Goal: Task Accomplishment & Management: Manage account settings

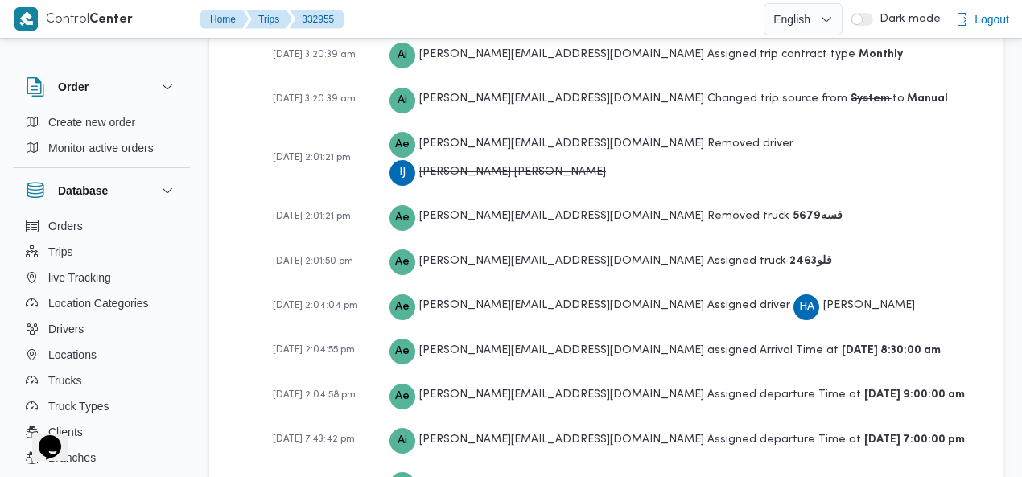
scroll to position [2930, 0]
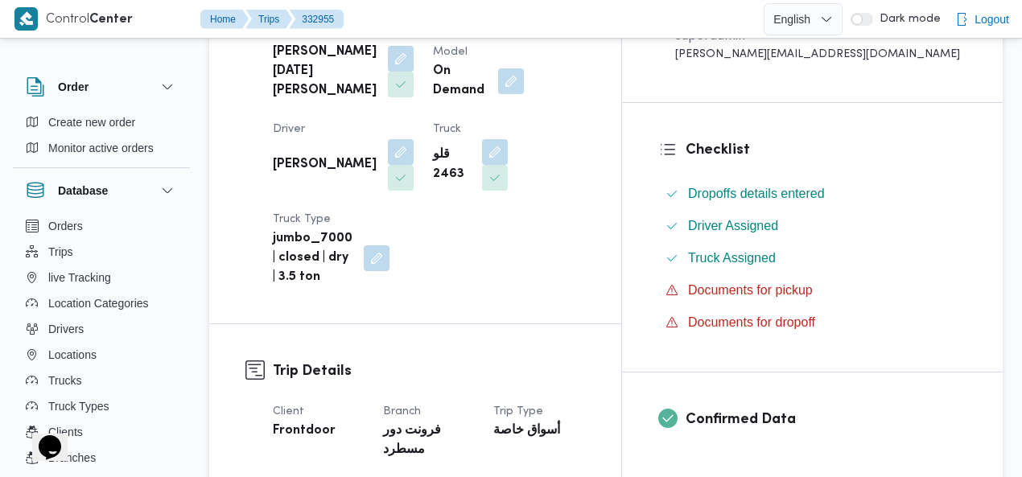
scroll to position [483, 0]
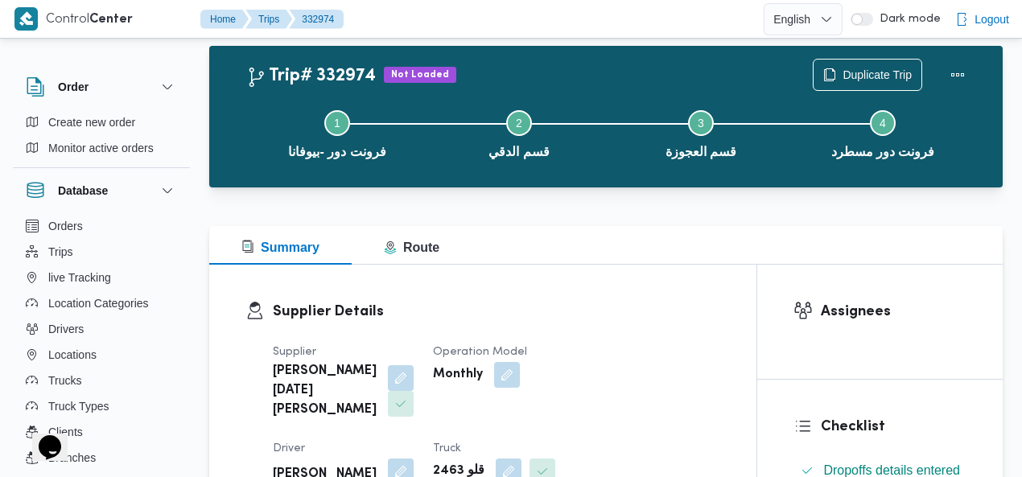
scroll to position [32, 0]
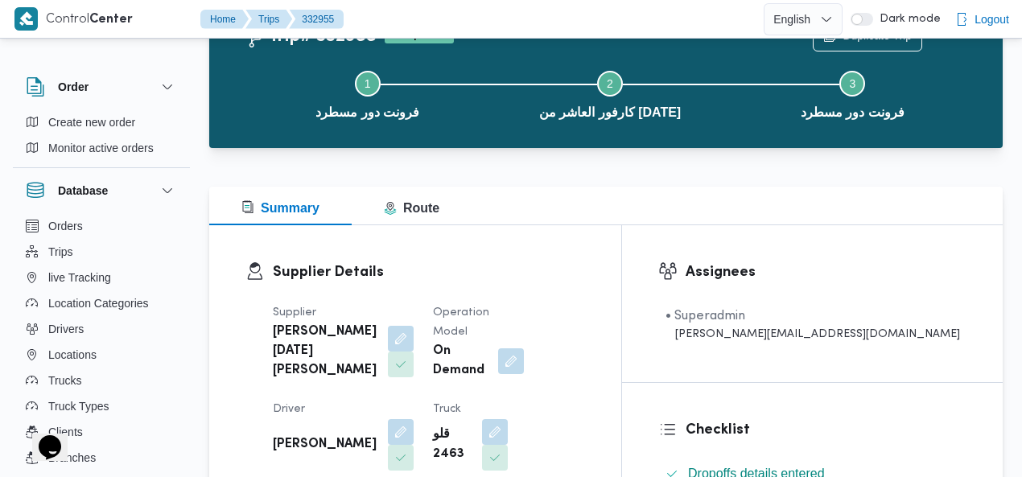
scroll to position [97, 0]
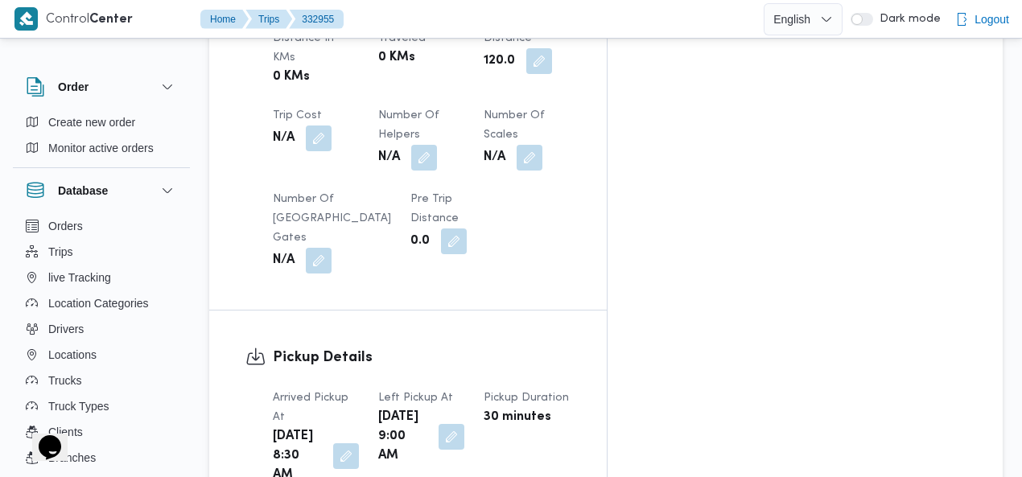
scroll to position [1032, 0]
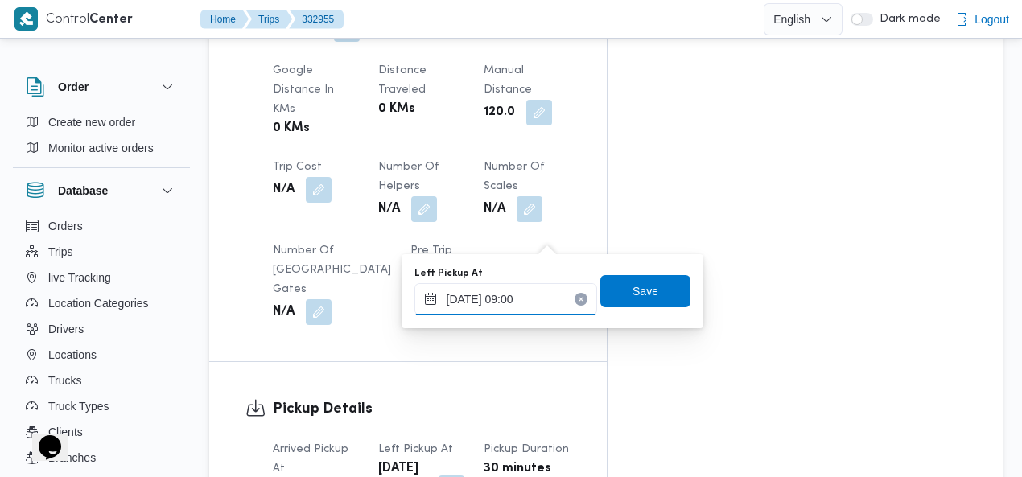
click at [543, 297] on input "[DATE] 09:00" at bounding box center [506, 299] width 183 height 32
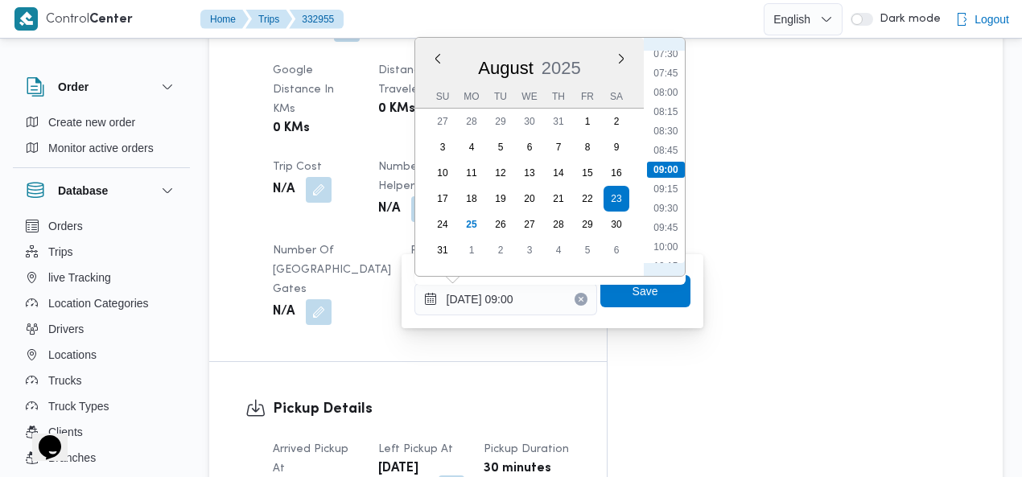
scroll to position [770, 0]
click at [671, 172] on li "11:30" at bounding box center [665, 178] width 37 height 16
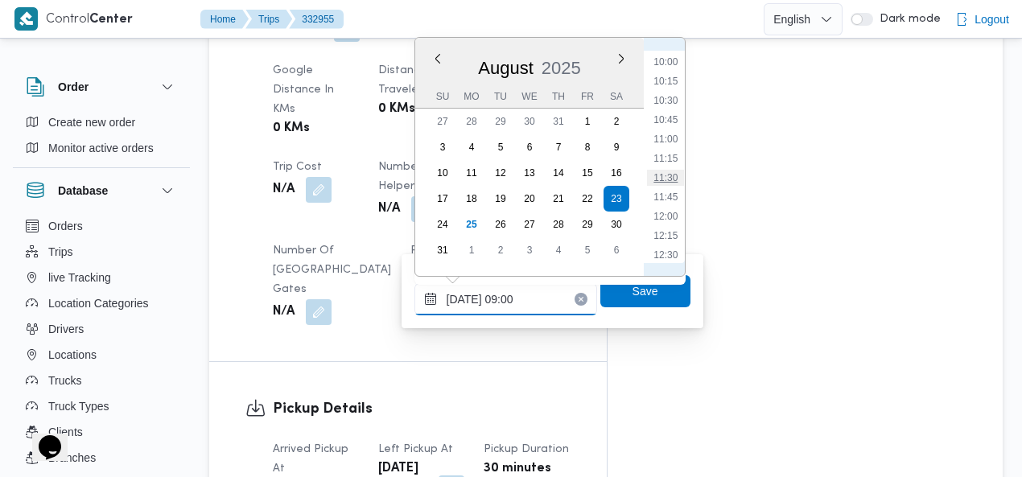
type input "23/08/2025 11:30"
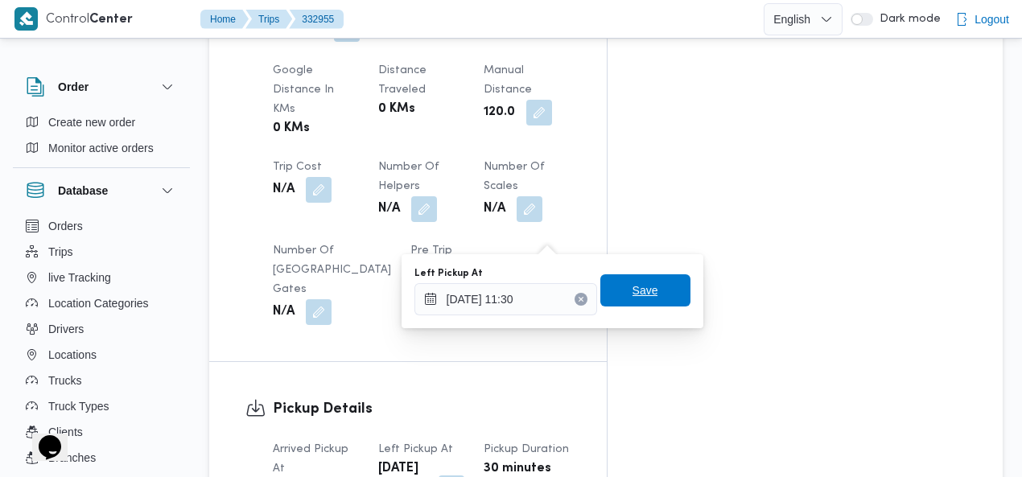
click at [651, 292] on span "Save" at bounding box center [646, 291] width 90 height 32
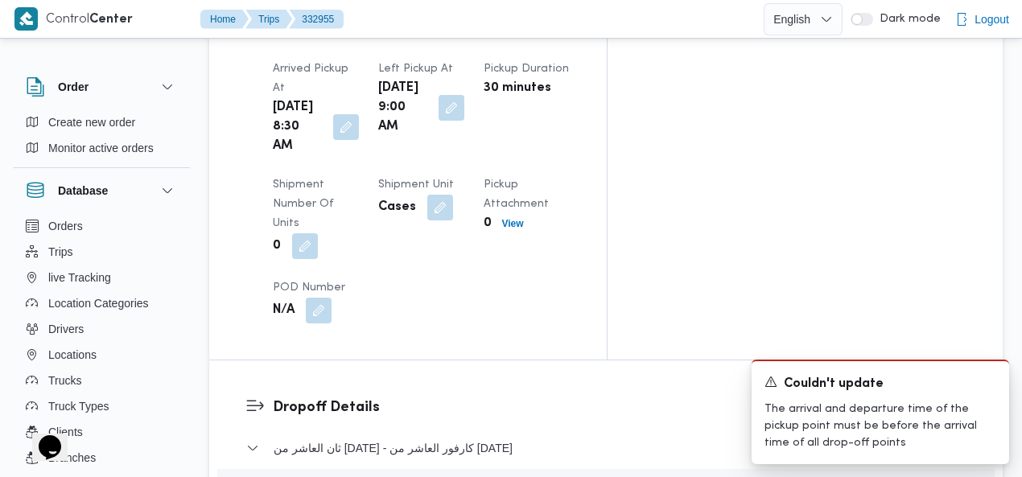
scroll to position [1445, 0]
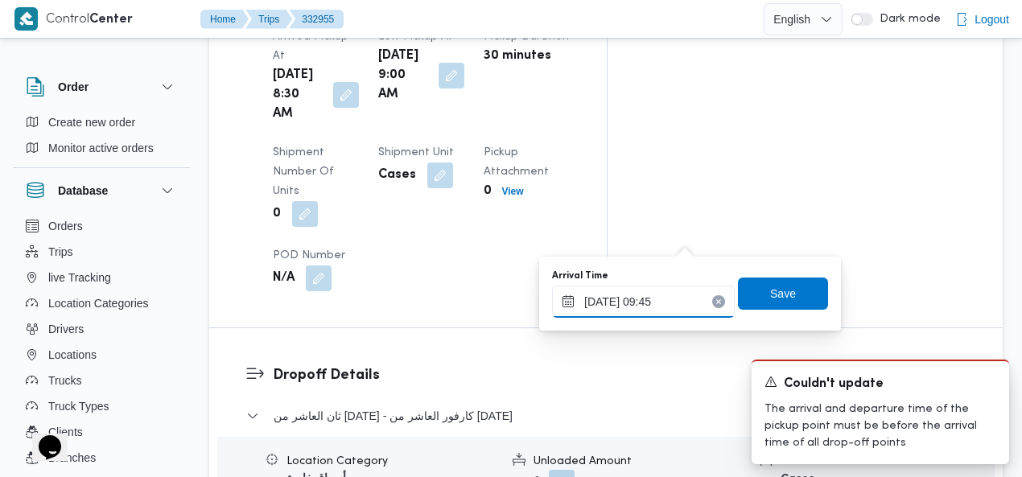
click at [708, 294] on input "23/08/2025 09:45" at bounding box center [643, 302] width 183 height 32
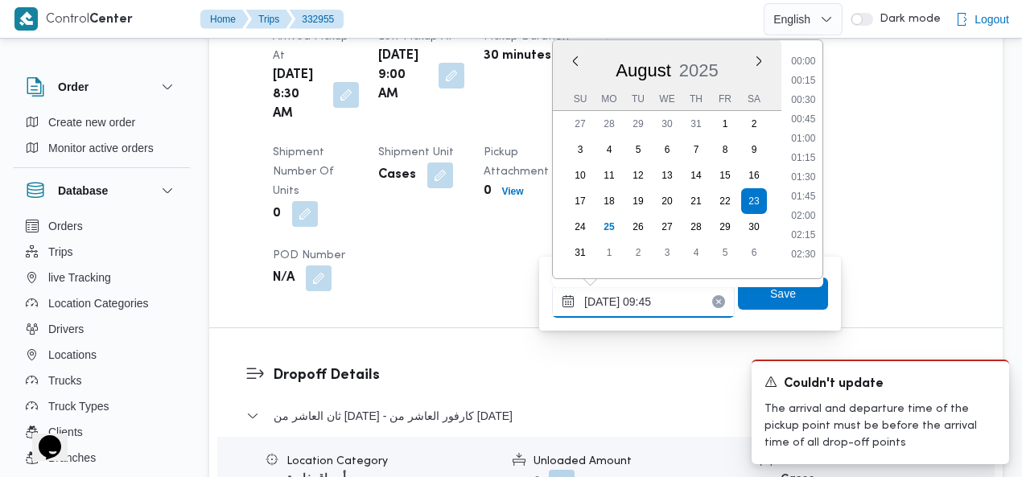
scroll to position [642, 0]
click at [717, 299] on icon "Clear input" at bounding box center [719, 301] width 4 height 4
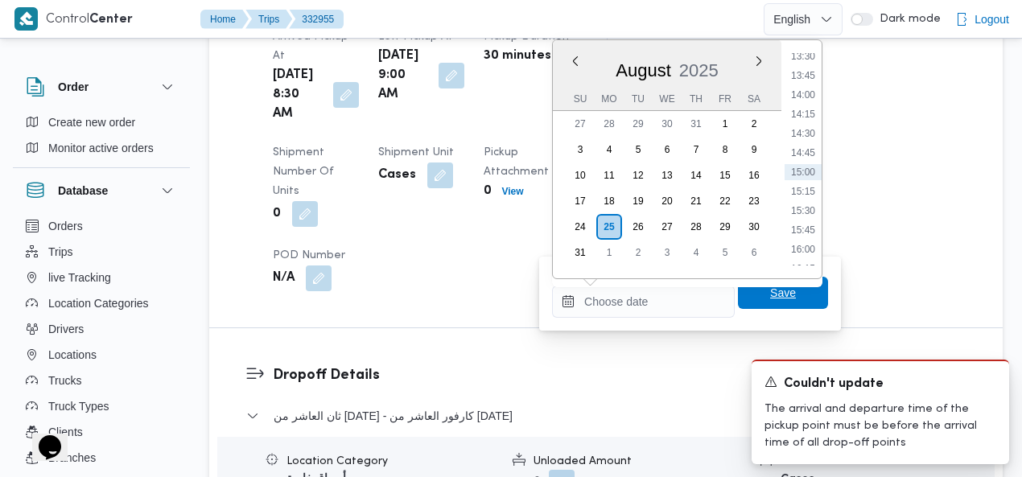
click at [755, 295] on span "Save" at bounding box center [783, 293] width 90 height 32
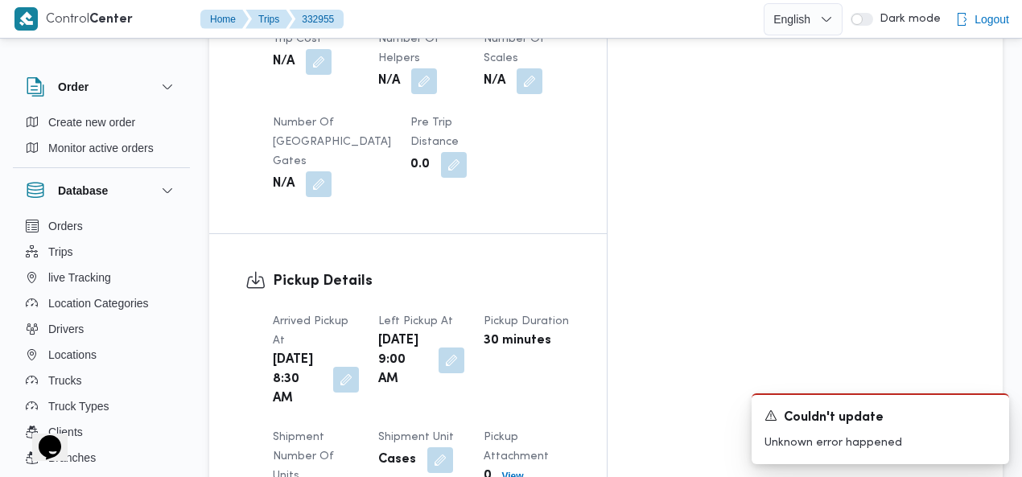
scroll to position [1144, 0]
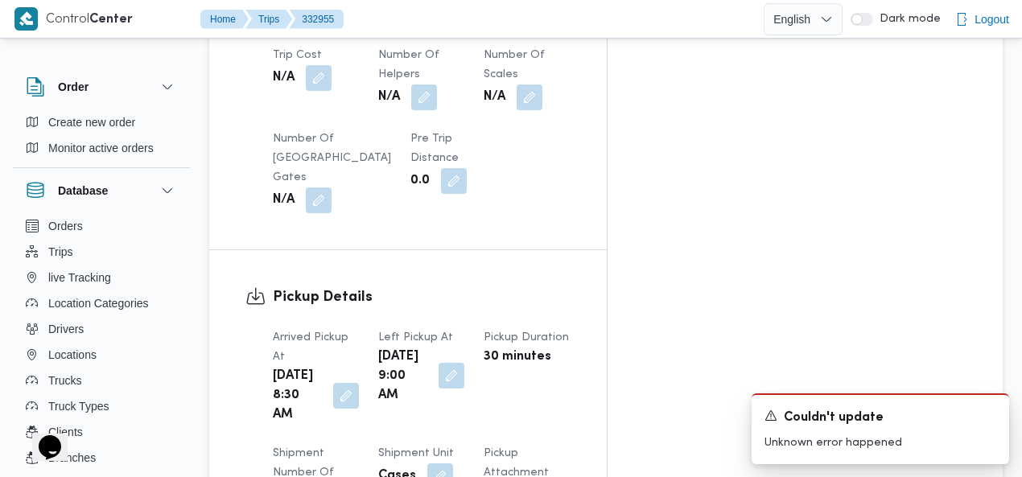
click at [465, 363] on button "button" at bounding box center [452, 376] width 26 height 26
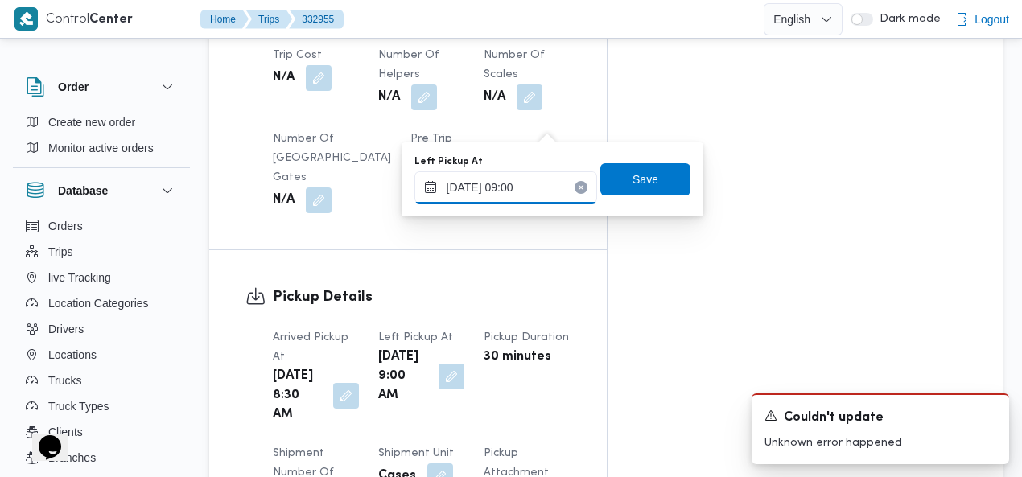
click at [519, 183] on input "23/08/2025 09:00" at bounding box center [506, 187] width 183 height 32
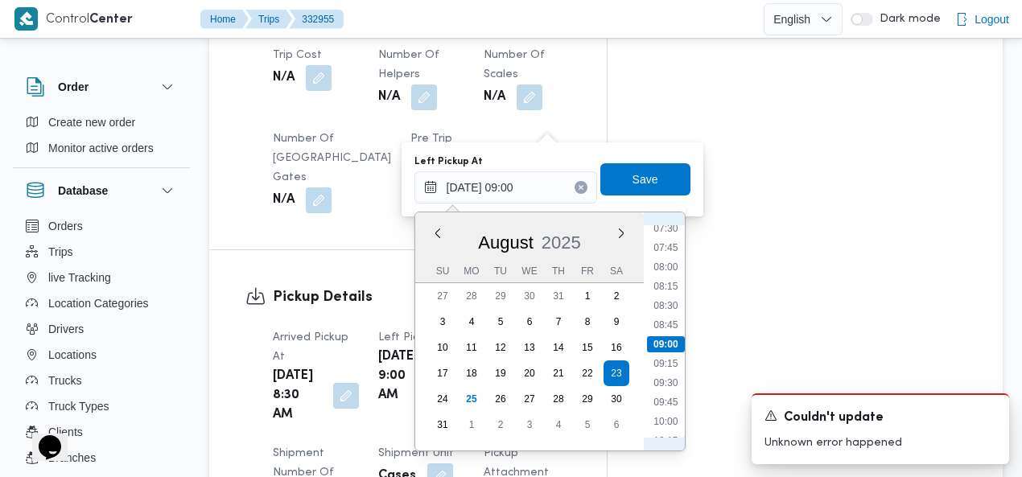
scroll to position [770, 0]
click at [677, 355] on li "11:30" at bounding box center [665, 353] width 37 height 16
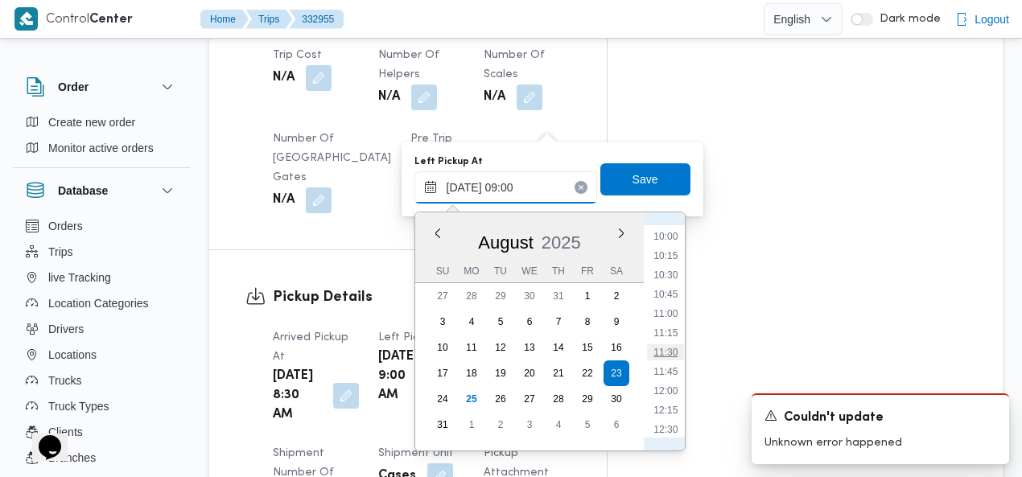
type input "23/08/2025 09:00"
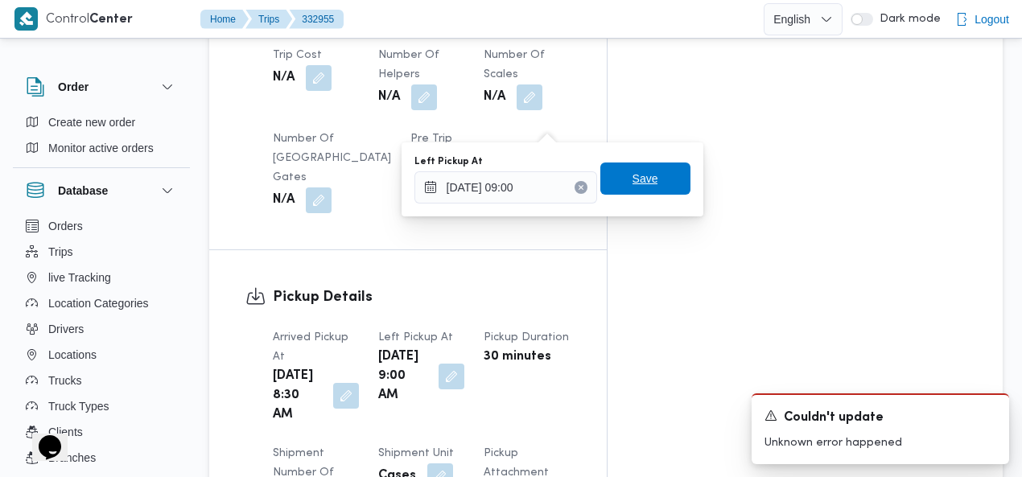
click at [646, 179] on span "Save" at bounding box center [646, 178] width 26 height 19
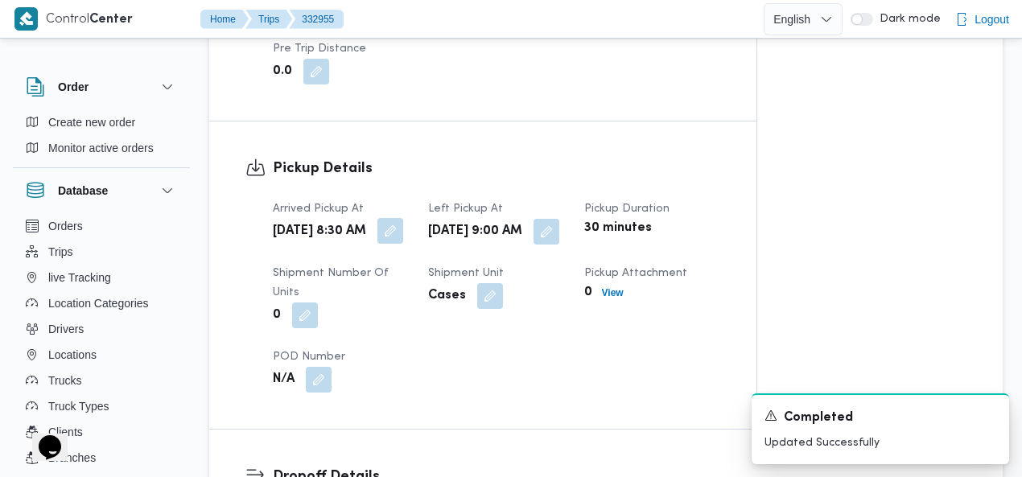
click at [394, 218] on button "button" at bounding box center [391, 231] width 26 height 26
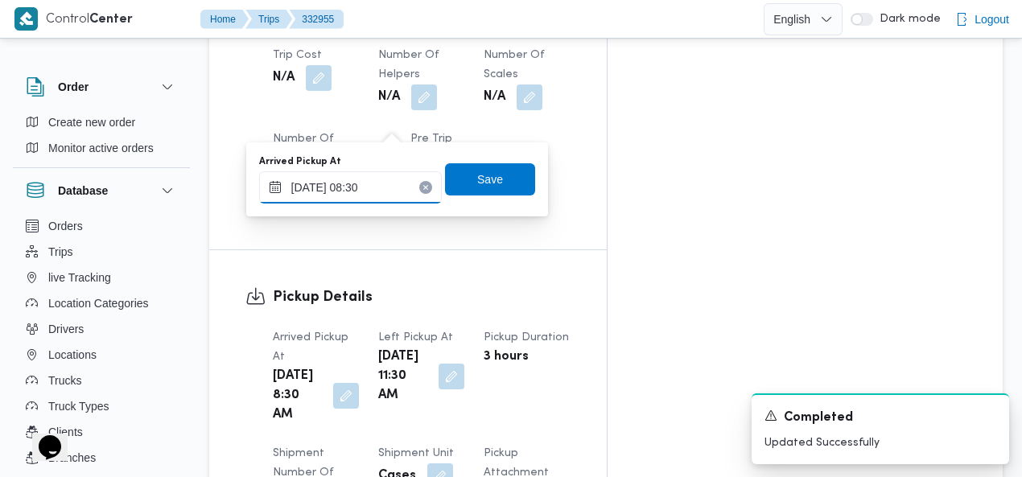
click at [351, 186] on input "23/08/2025 08:30" at bounding box center [350, 187] width 183 height 32
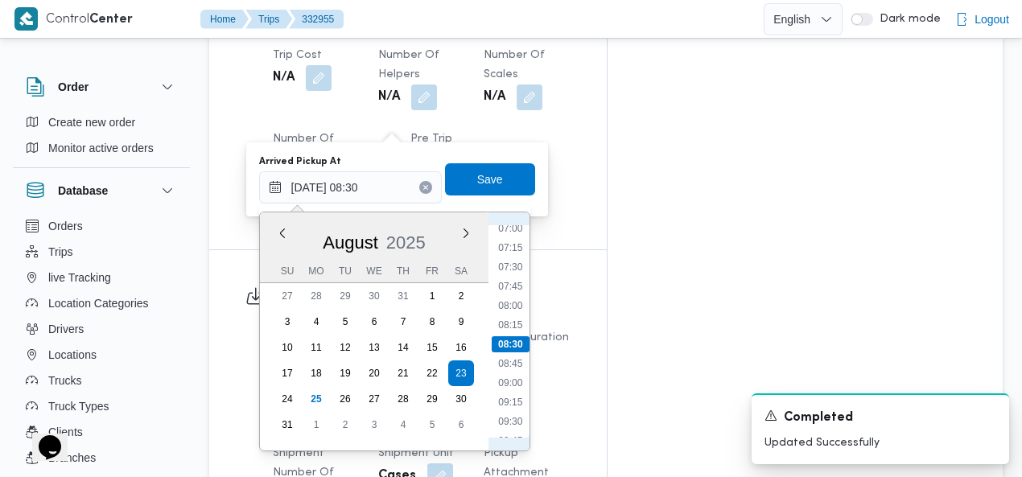
scroll to position [731, 0]
click at [515, 306] on li "10:30" at bounding box center [510, 314] width 37 height 16
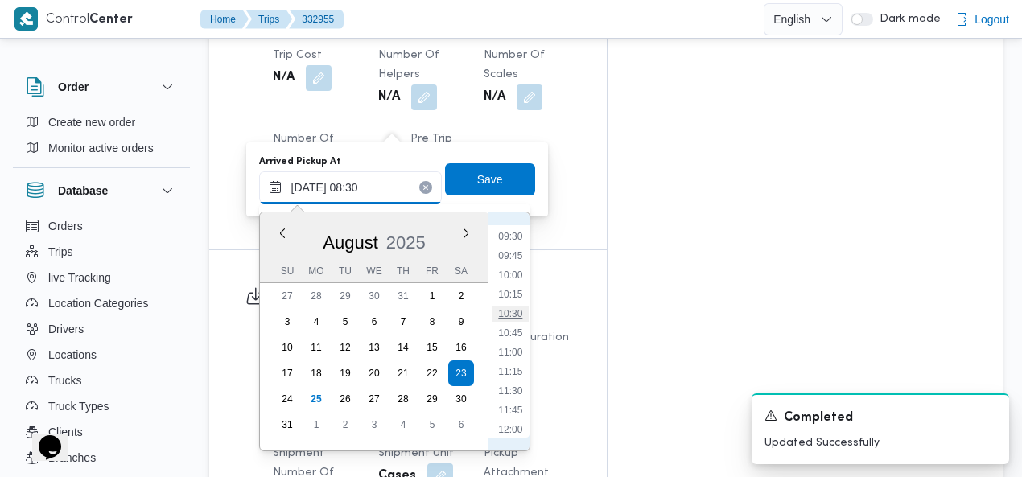
type input "23/08/2025 10:30"
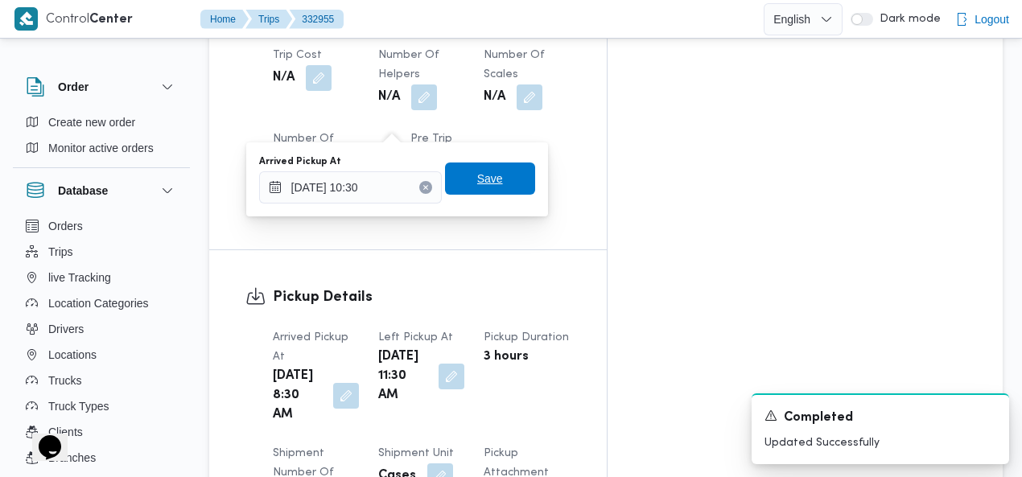
click at [488, 178] on span "Save" at bounding box center [490, 178] width 26 height 19
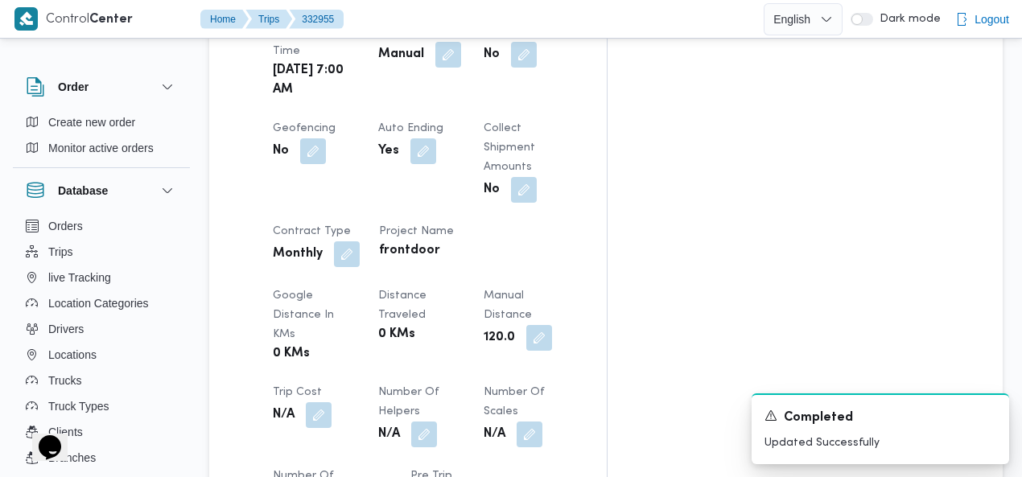
scroll to position [0, 0]
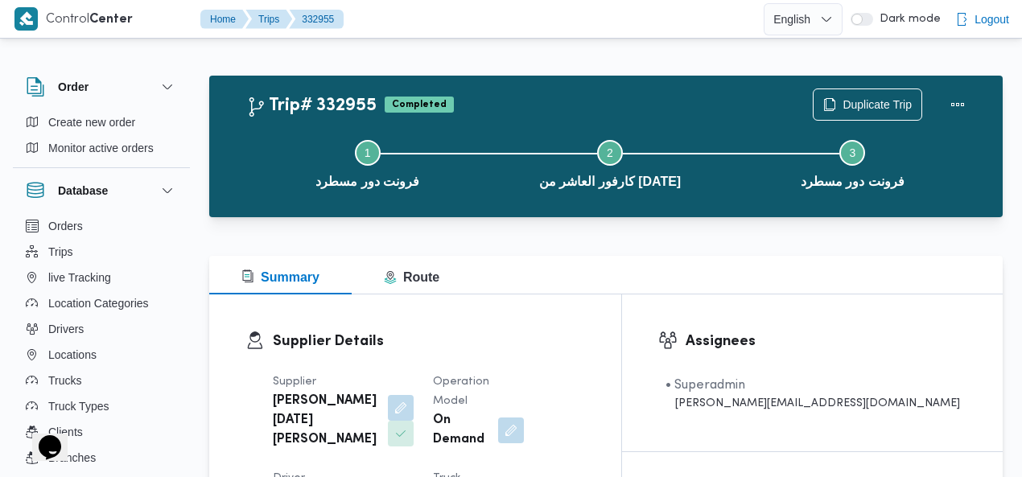
click at [513, 117] on div "Step 1 is incomplete 1 فرونت دور مسطرد Step 2 is incomplete 2 كارفور العاشر من …" at bounding box center [610, 162] width 747 height 103
